Goal: Information Seeking & Learning: Learn about a topic

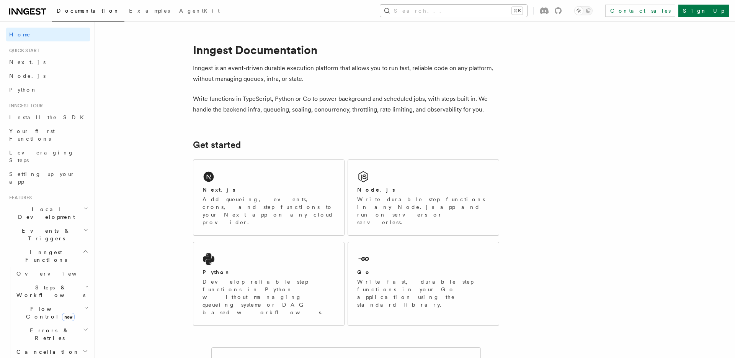
click at [460, 6] on button "Search... ⌘K" at bounding box center [453, 11] width 147 height 12
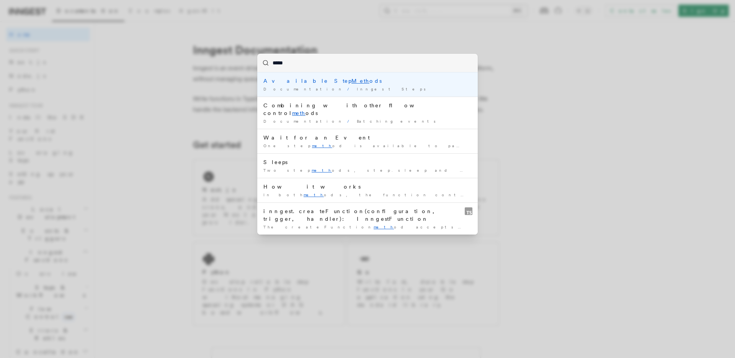
type input "******"
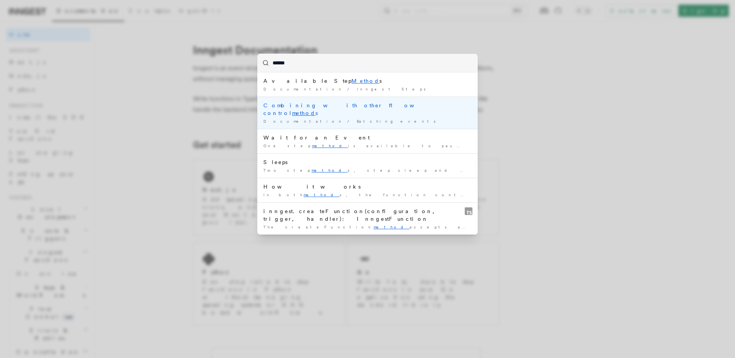
click at [281, 106] on div "Combining with other flow control method s" at bounding box center [367, 108] width 208 height 15
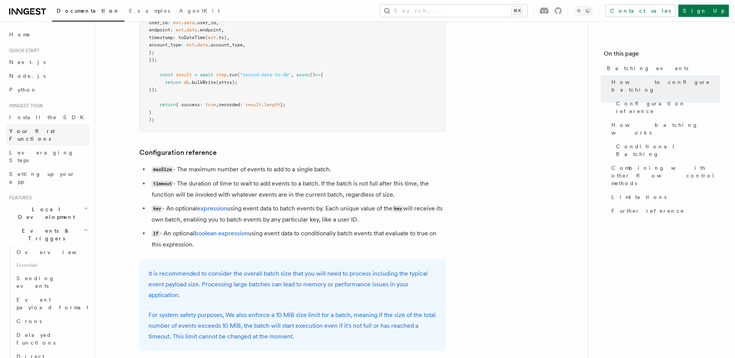
scroll to position [11, 0]
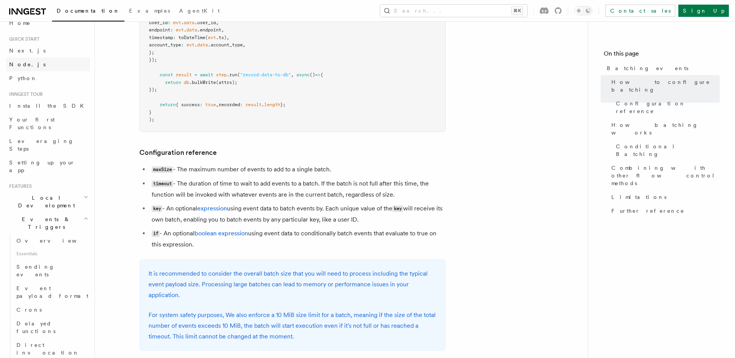
click at [21, 59] on link "Node.js" at bounding box center [48, 64] width 84 height 14
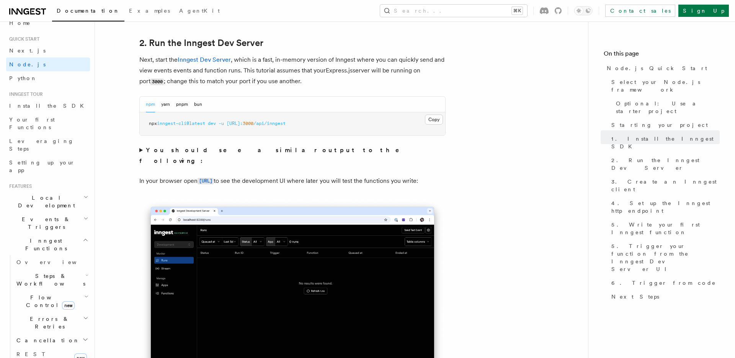
scroll to position [590, 0]
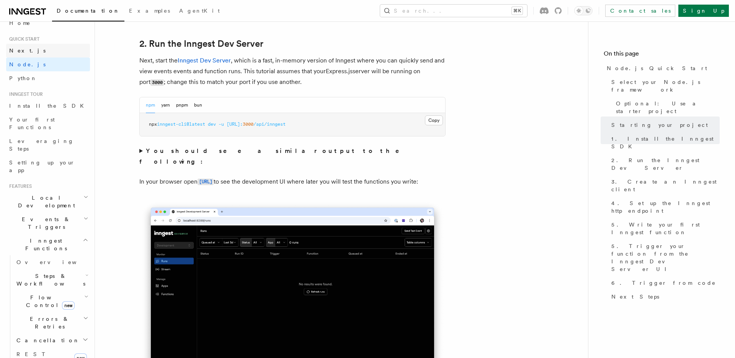
click at [20, 50] on span "Next.js" at bounding box center [27, 50] width 36 height 6
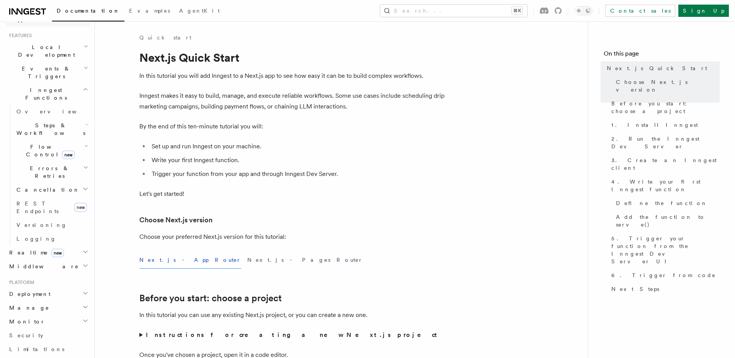
scroll to position [166, 0]
click at [59, 283] on h2 "Deployment" at bounding box center [48, 290] width 84 height 14
click at [50, 314] on span "Environments & Apps" at bounding box center [49, 321] width 66 height 14
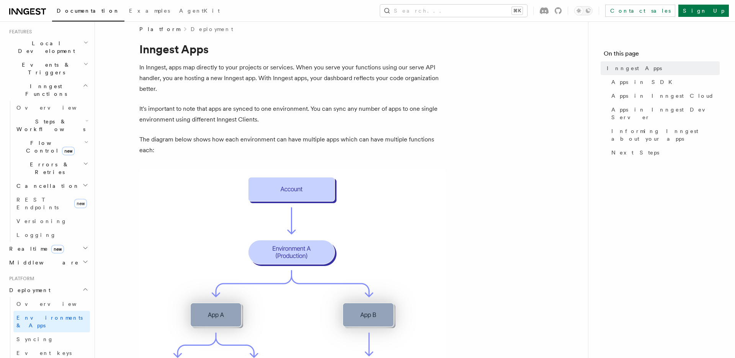
scroll to position [10, 0]
click at [44, 332] on link "Syncing" at bounding box center [51, 339] width 77 height 14
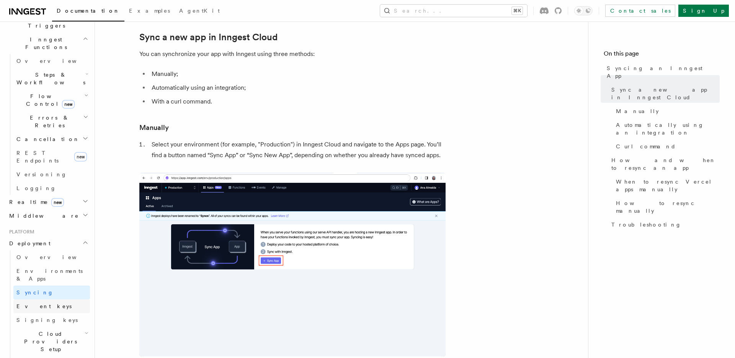
scroll to position [217, 0]
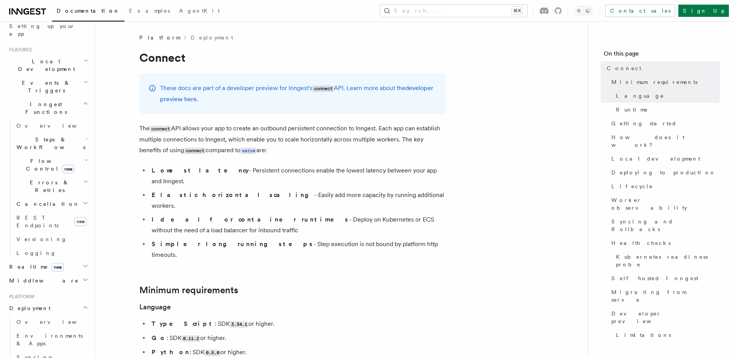
scroll to position [147, 0]
click at [38, 215] on span "REST Endpoints" at bounding box center [37, 222] width 42 height 14
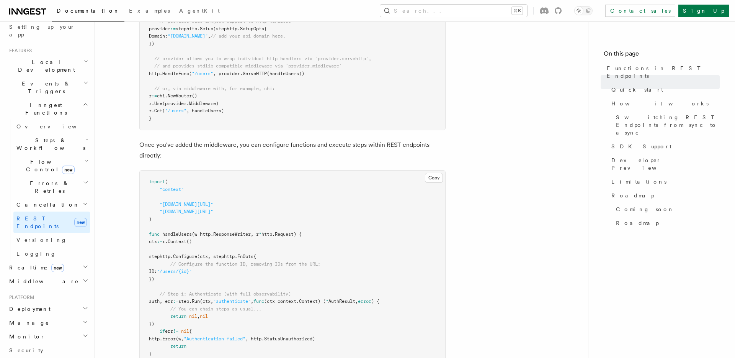
scroll to position [407, 0]
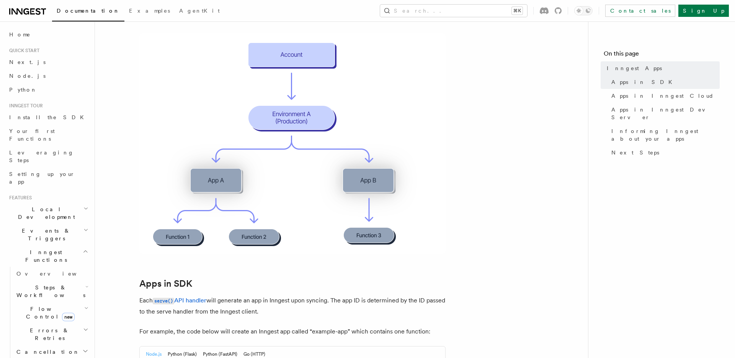
scroll to position [152, 0]
